Goal: Information Seeking & Learning: Compare options

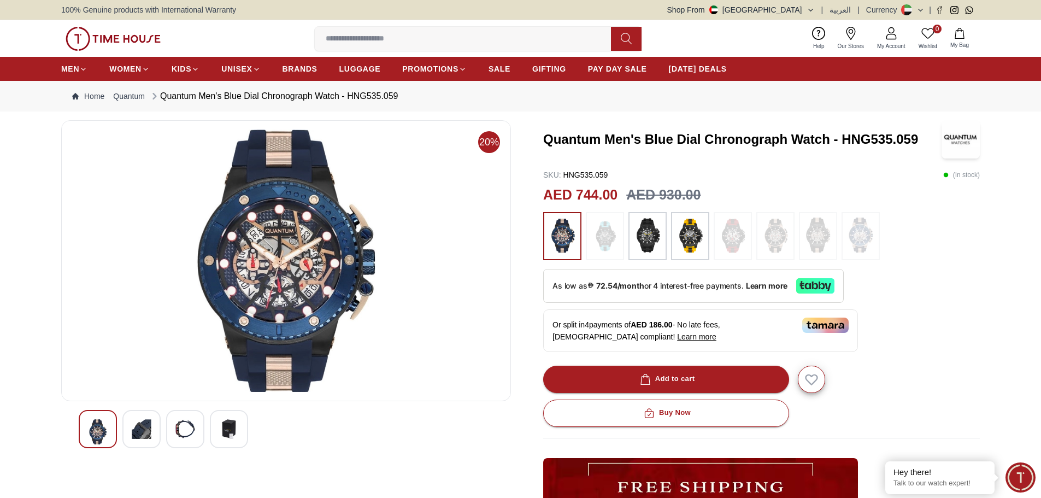
click at [291, 223] on img at bounding box center [285, 260] width 431 height 262
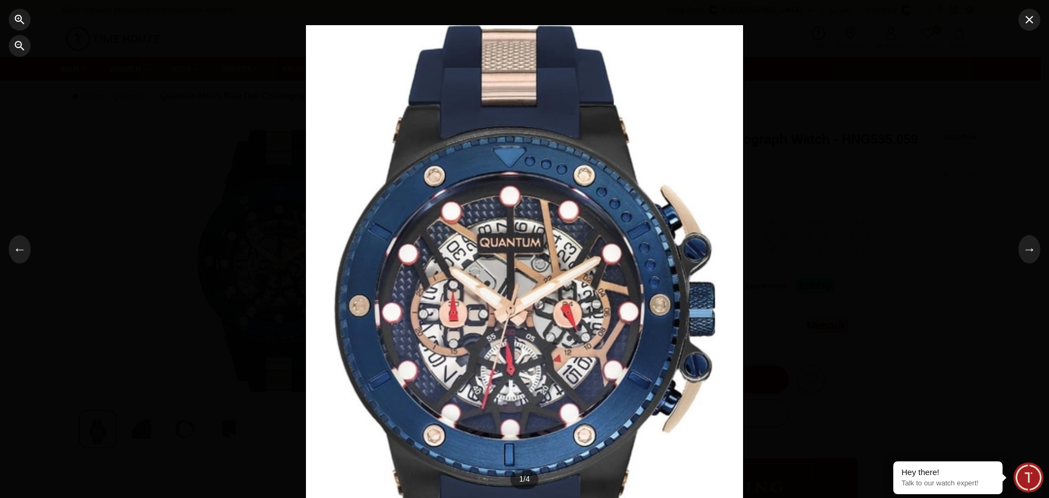
click at [630, 286] on div at bounding box center [524, 249] width 437 height 448
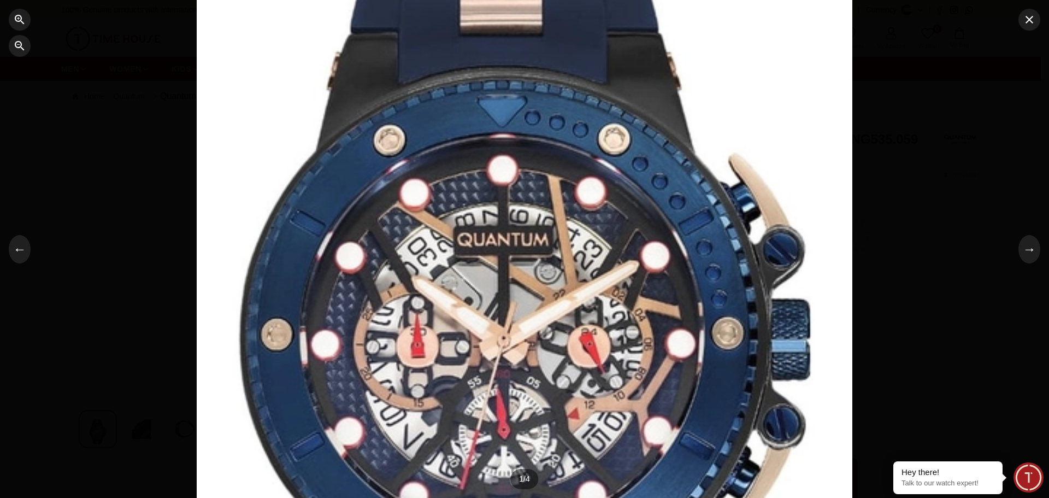
click at [630, 286] on div at bounding box center [525, 250] width 656 height 672
click at [636, 287] on div at bounding box center [525, 250] width 656 height 672
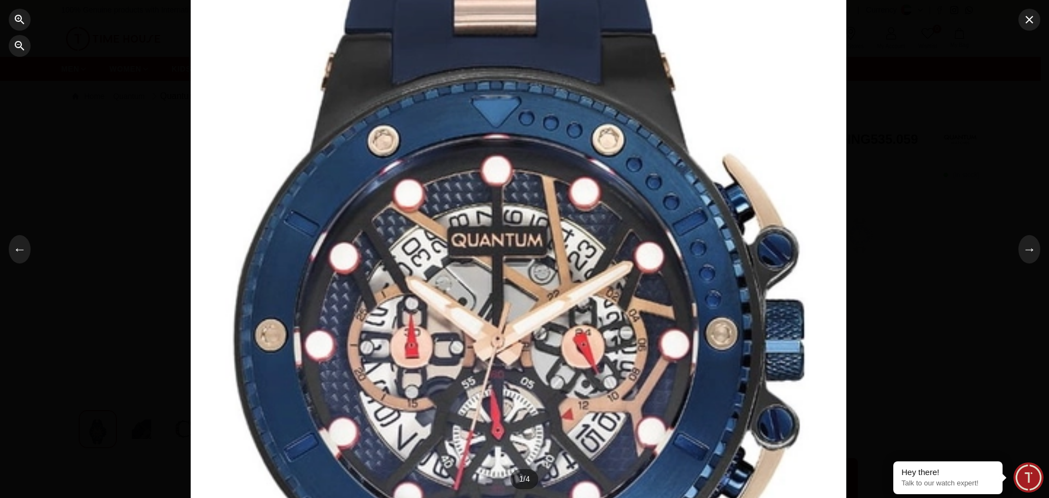
click at [629, 286] on div at bounding box center [519, 250] width 656 height 672
drag, startPoint x: 629, startPoint y: 286, endPoint x: 15, endPoint y: 47, distance: 658.5
click at [15, 47] on icon "button" at bounding box center [19, 45] width 13 height 13
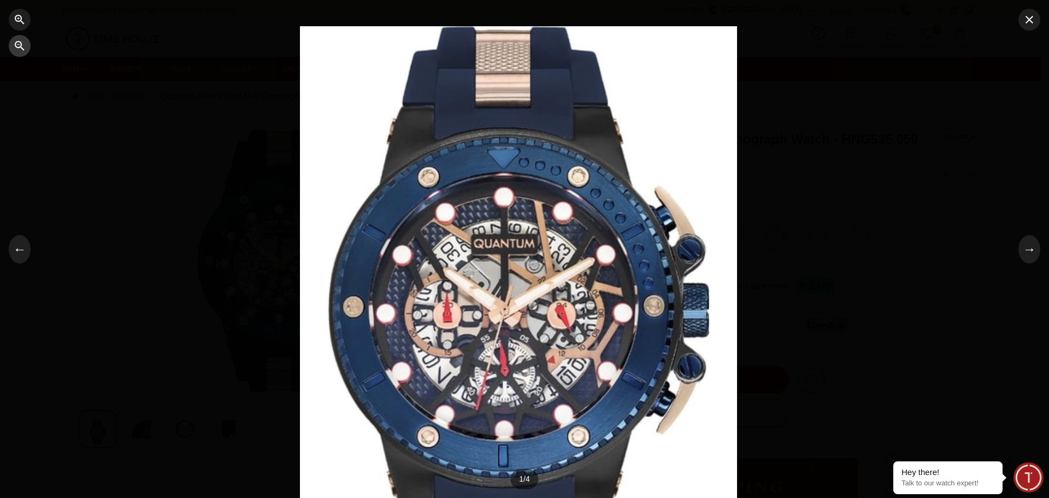
click at [15, 47] on icon "button" at bounding box center [19, 45] width 13 height 13
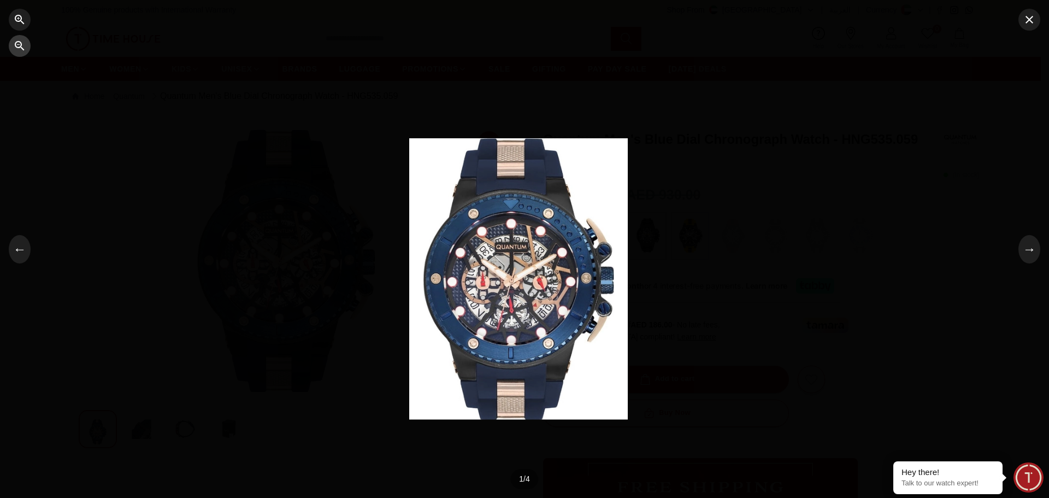
click at [15, 47] on icon "button" at bounding box center [19, 45] width 13 height 13
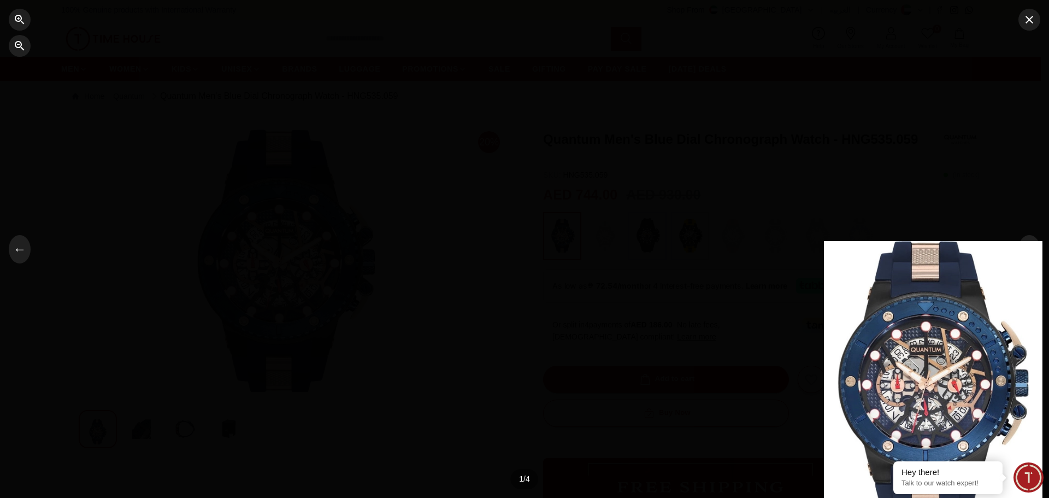
drag, startPoint x: 438, startPoint y: 152, endPoint x: 783, endPoint y: 257, distance: 360.2
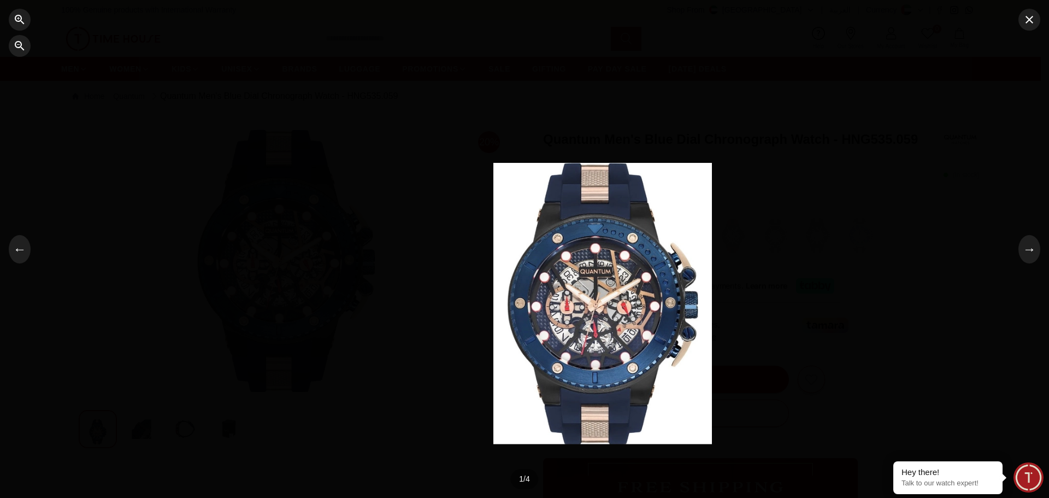
drag, startPoint x: 917, startPoint y: 316, endPoint x: 397, endPoint y: 145, distance: 547.5
click at [493, 163] on div at bounding box center [602, 275] width 219 height 224
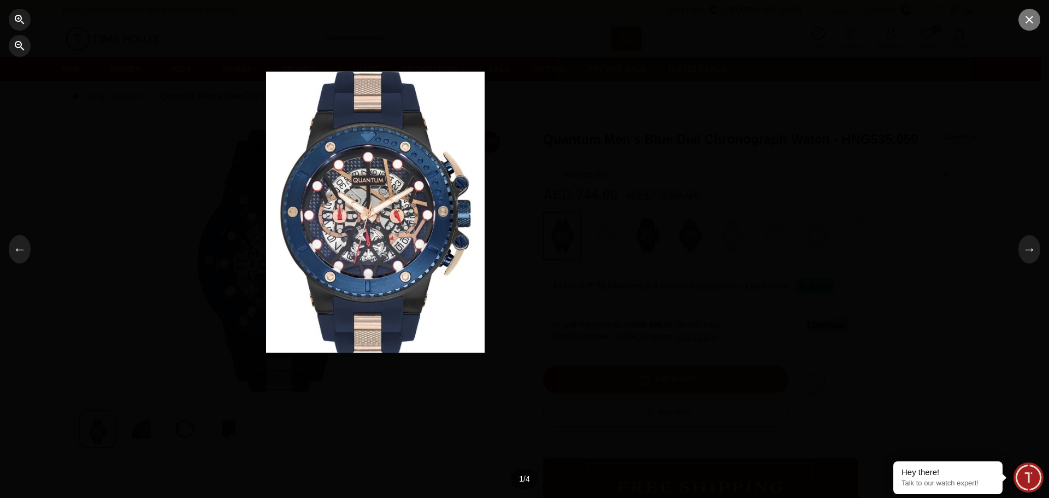
click at [1034, 18] on icon "button" at bounding box center [1029, 19] width 13 height 13
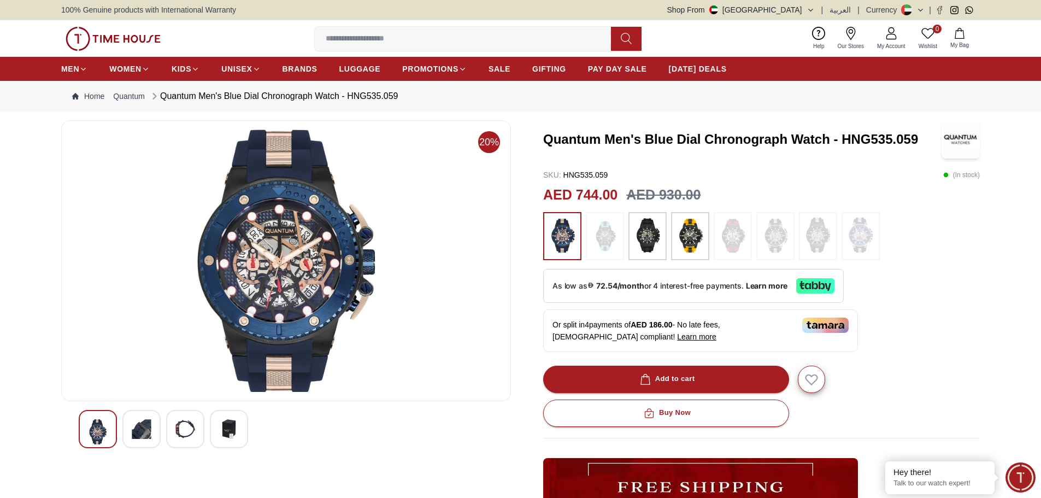
click at [616, 245] on img at bounding box center [604, 235] width 27 height 37
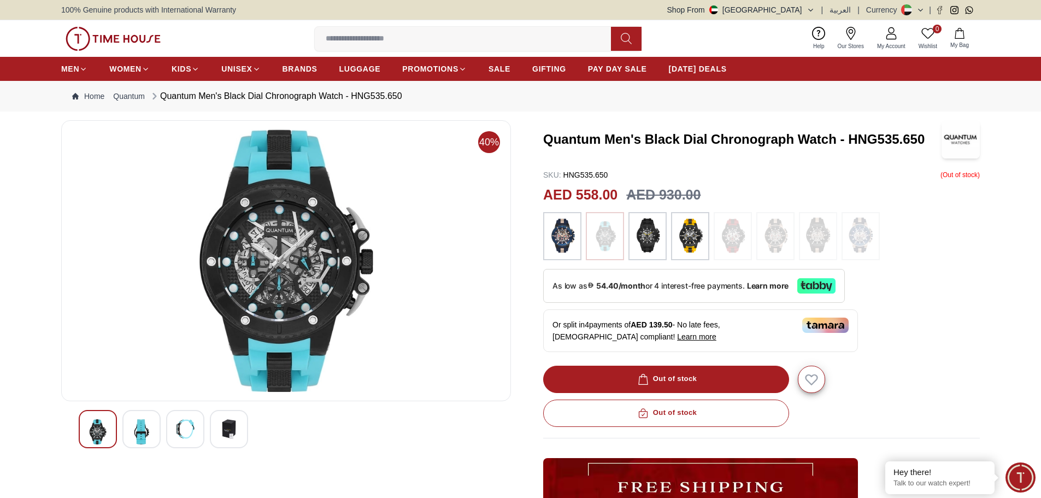
click at [186, 428] on img at bounding box center [185, 429] width 20 height 20
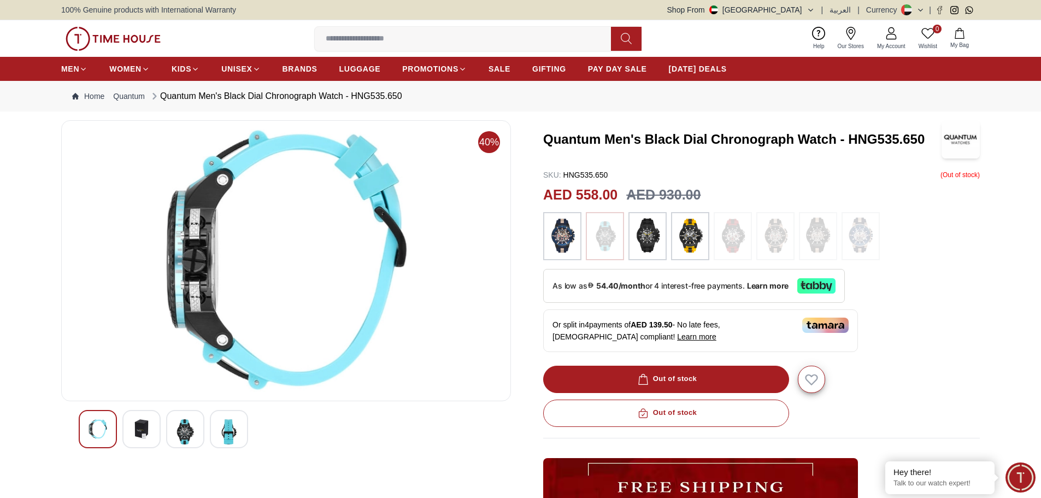
click at [235, 431] on img at bounding box center [229, 431] width 20 height 25
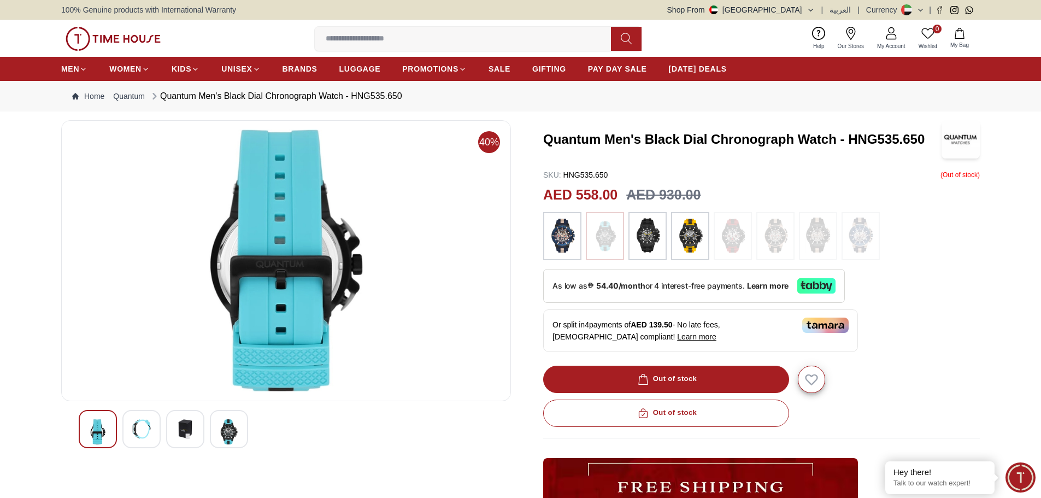
click at [187, 432] on img at bounding box center [185, 429] width 20 height 20
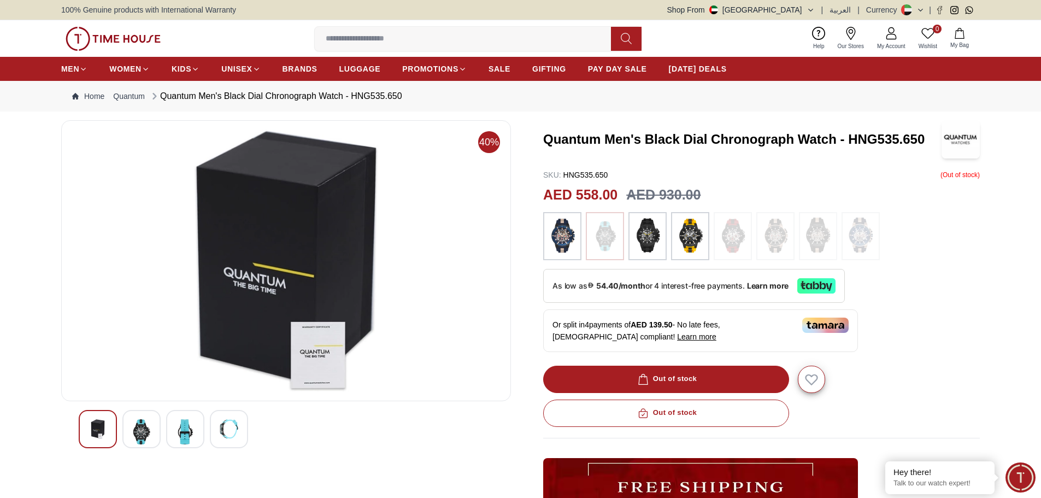
click at [157, 342] on img at bounding box center [285, 260] width 431 height 262
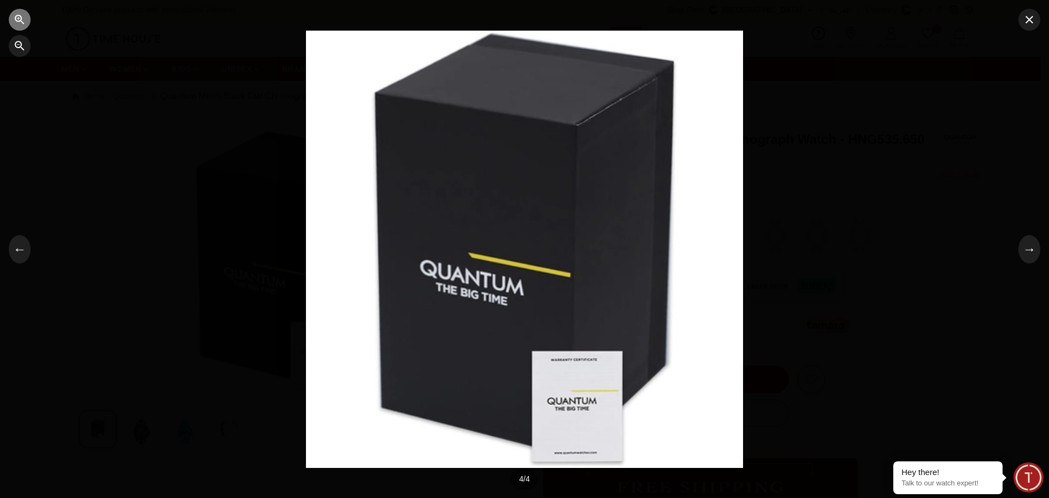
click at [17, 10] on button "button" at bounding box center [20, 20] width 22 height 22
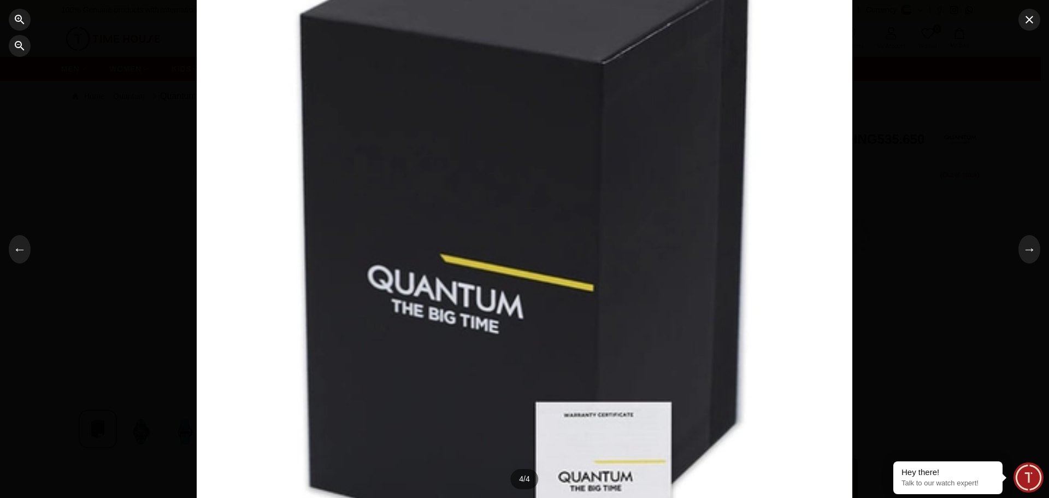
click at [26, 36] on div at bounding box center [20, 33] width 22 height 48
click at [17, 58] on div at bounding box center [524, 249] width 1049 height 498
click at [17, 56] on button "button" at bounding box center [20, 46] width 22 height 22
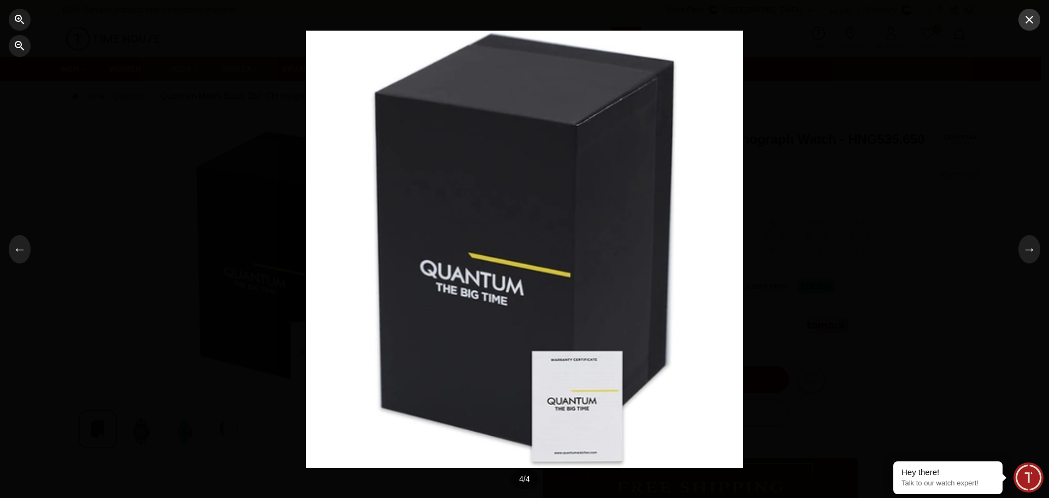
click at [1034, 17] on icon "button" at bounding box center [1029, 19] width 13 height 13
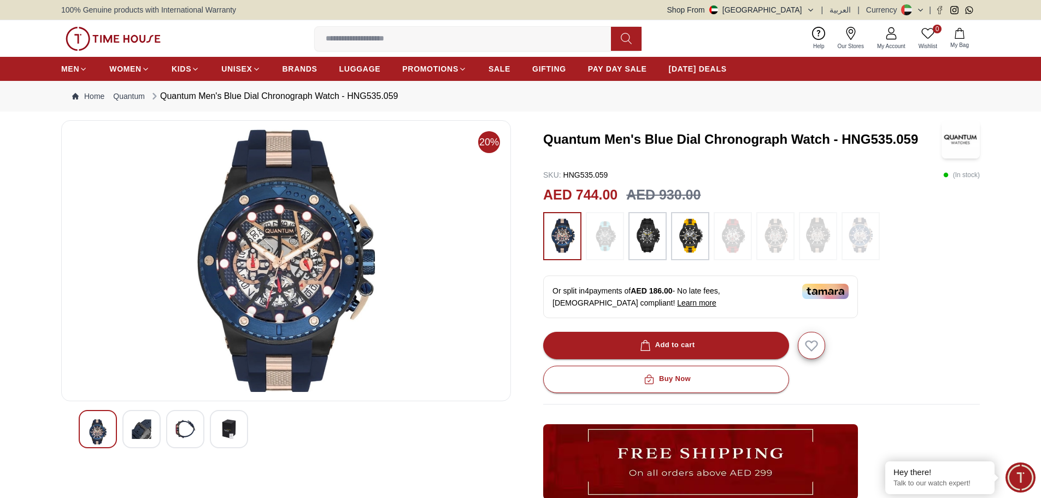
click at [267, 294] on img at bounding box center [285, 260] width 431 height 262
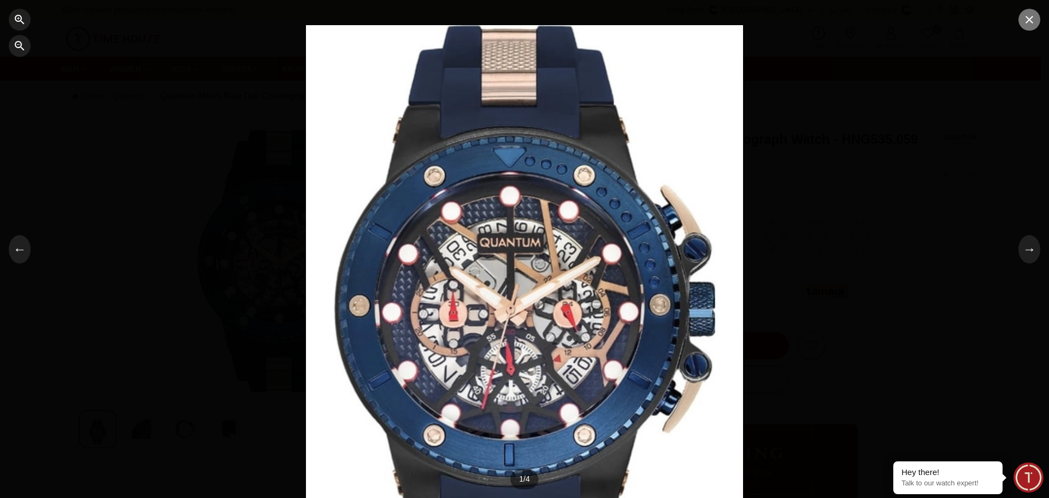
click at [1034, 25] on icon "button" at bounding box center [1029, 19] width 13 height 13
